Goal: Task Accomplishment & Management: Use online tool/utility

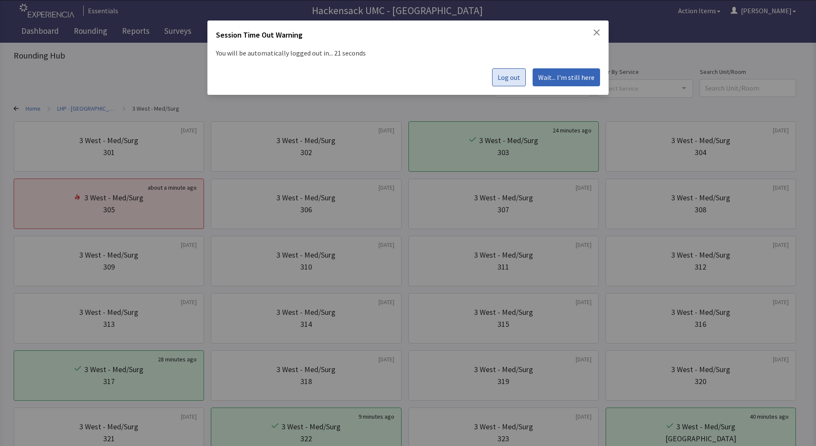
click at [518, 84] on button "Log out" at bounding box center [509, 77] width 34 height 18
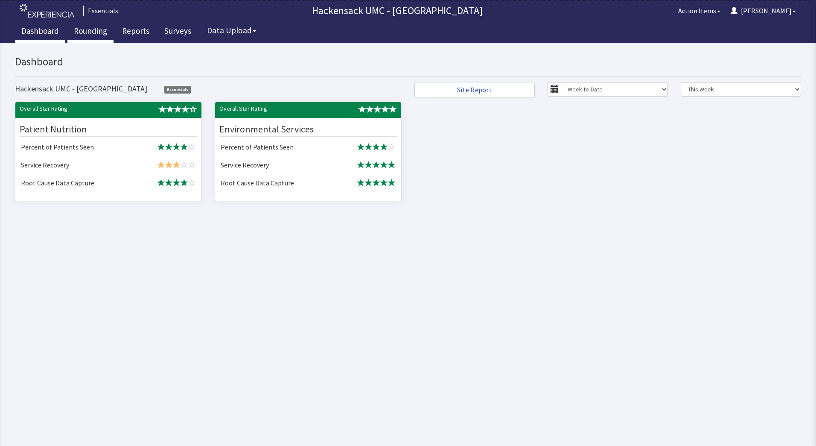
click at [87, 35] on link "Rounding" at bounding box center [90, 31] width 46 height 21
click at [91, 33] on link "Rounding" at bounding box center [90, 31] width 46 height 21
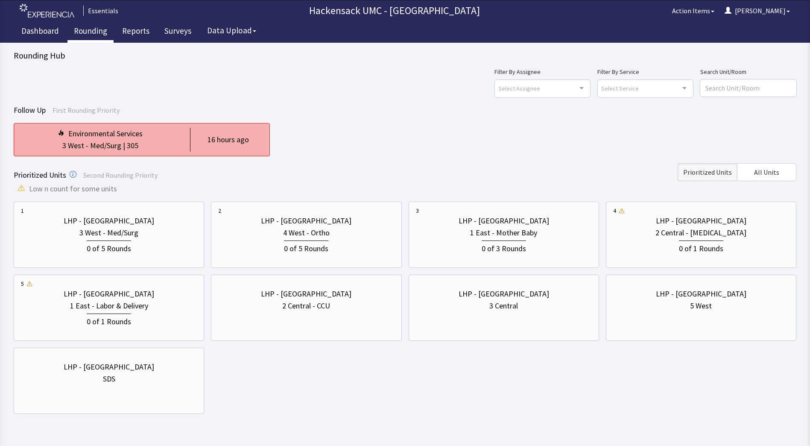
click at [173, 141] on div "3 West - Med/Surg | 305" at bounding box center [100, 146] width 159 height 12
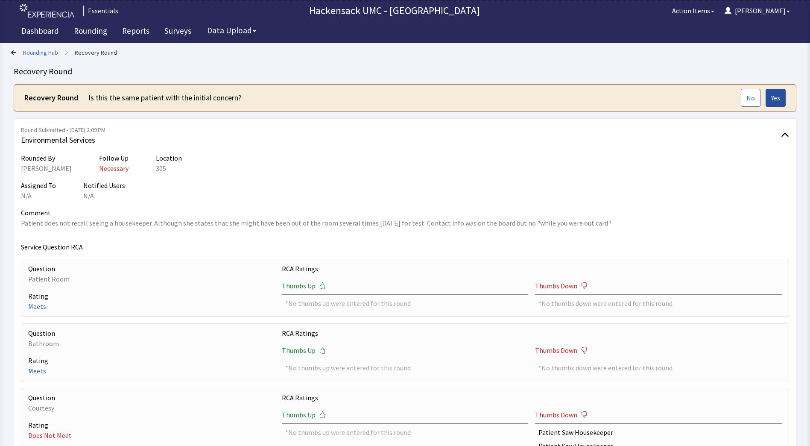
click at [777, 102] on span "Yes" at bounding box center [775, 98] width 9 height 10
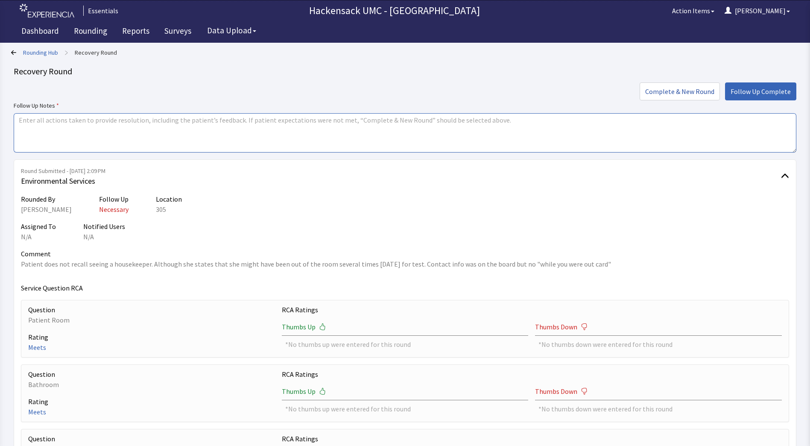
click at [431, 135] on textarea at bounding box center [405, 132] width 783 height 39
type textarea "H"
type textarea "Discussed with the housekeeper the expectations of using "while you were out ca…"
click at [766, 91] on span "Follow Up Complete" at bounding box center [761, 91] width 60 height 10
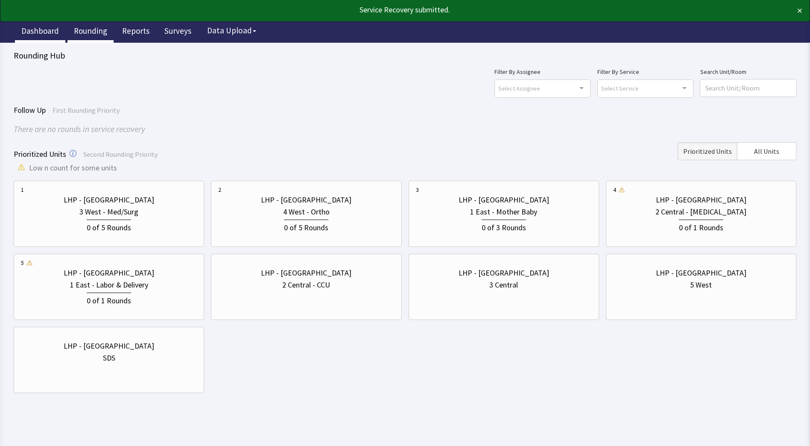
click at [37, 31] on link "Dashboard" at bounding box center [40, 31] width 50 height 21
